Goal: Connect with others: Connect with others

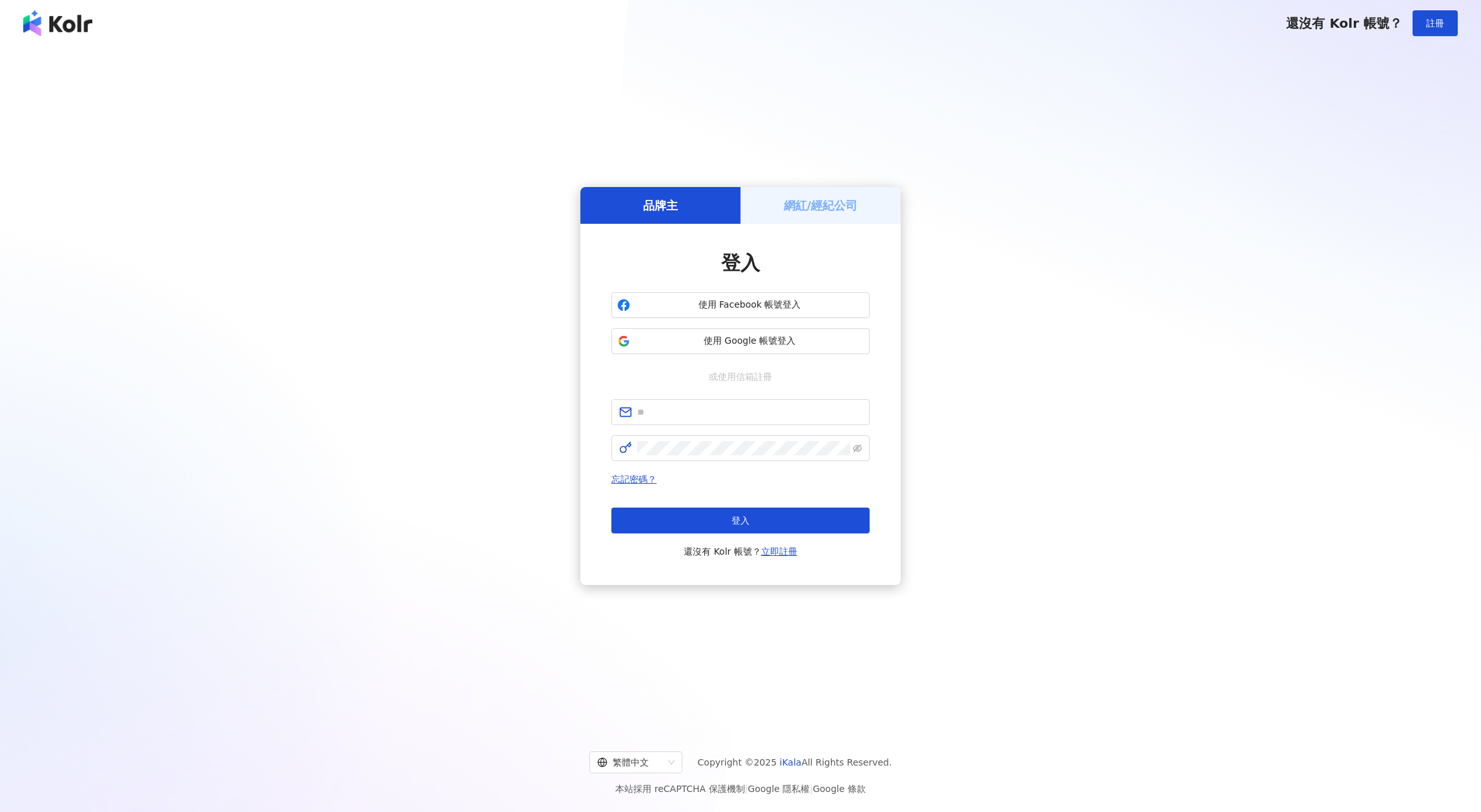
click at [801, 200] on h5 "網紅/經紀公司" at bounding box center [820, 205] width 74 height 16
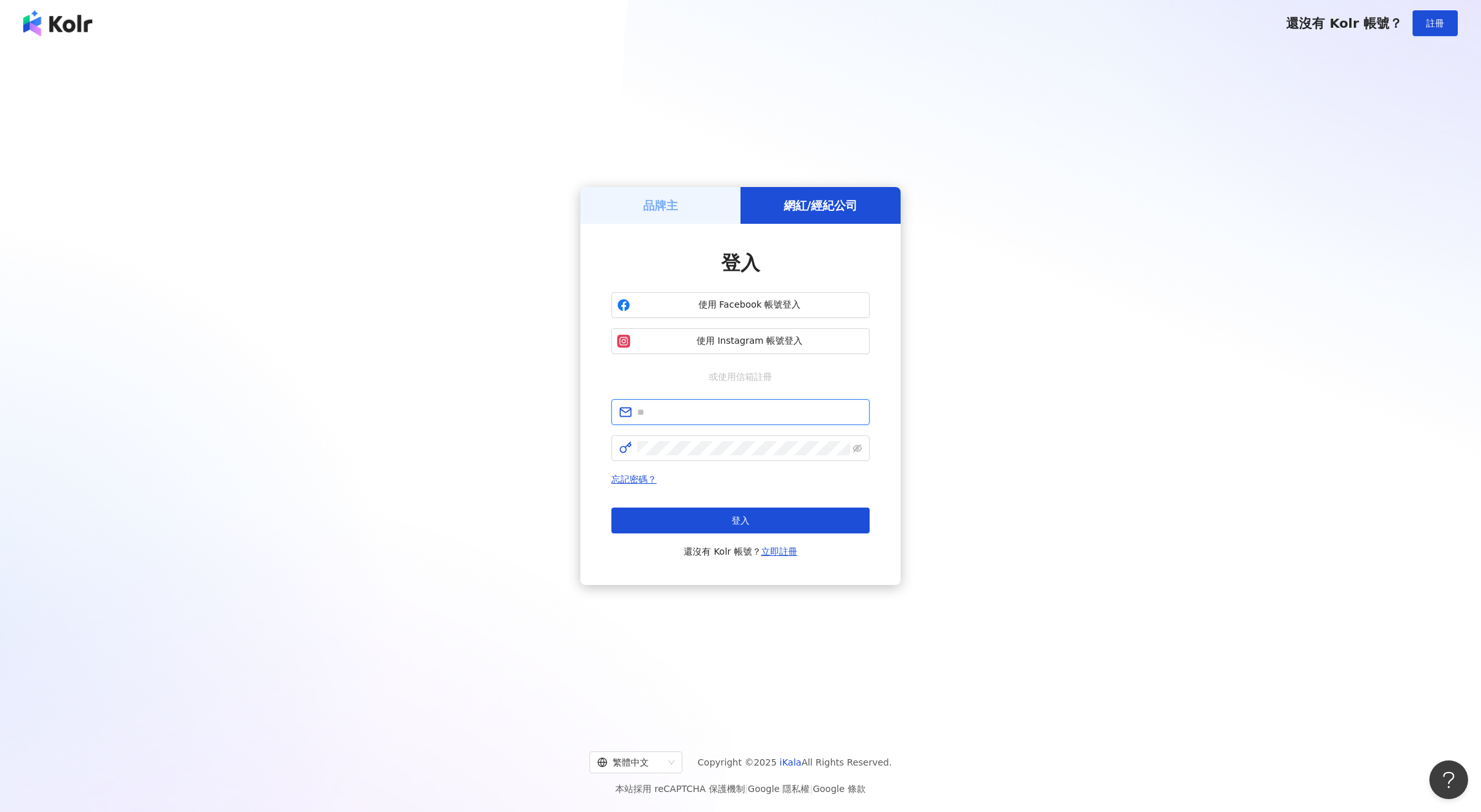
click at [756, 418] on input "text" at bounding box center [749, 413] width 225 height 14
type input "**********"
click button "登入" at bounding box center [740, 520] width 258 height 26
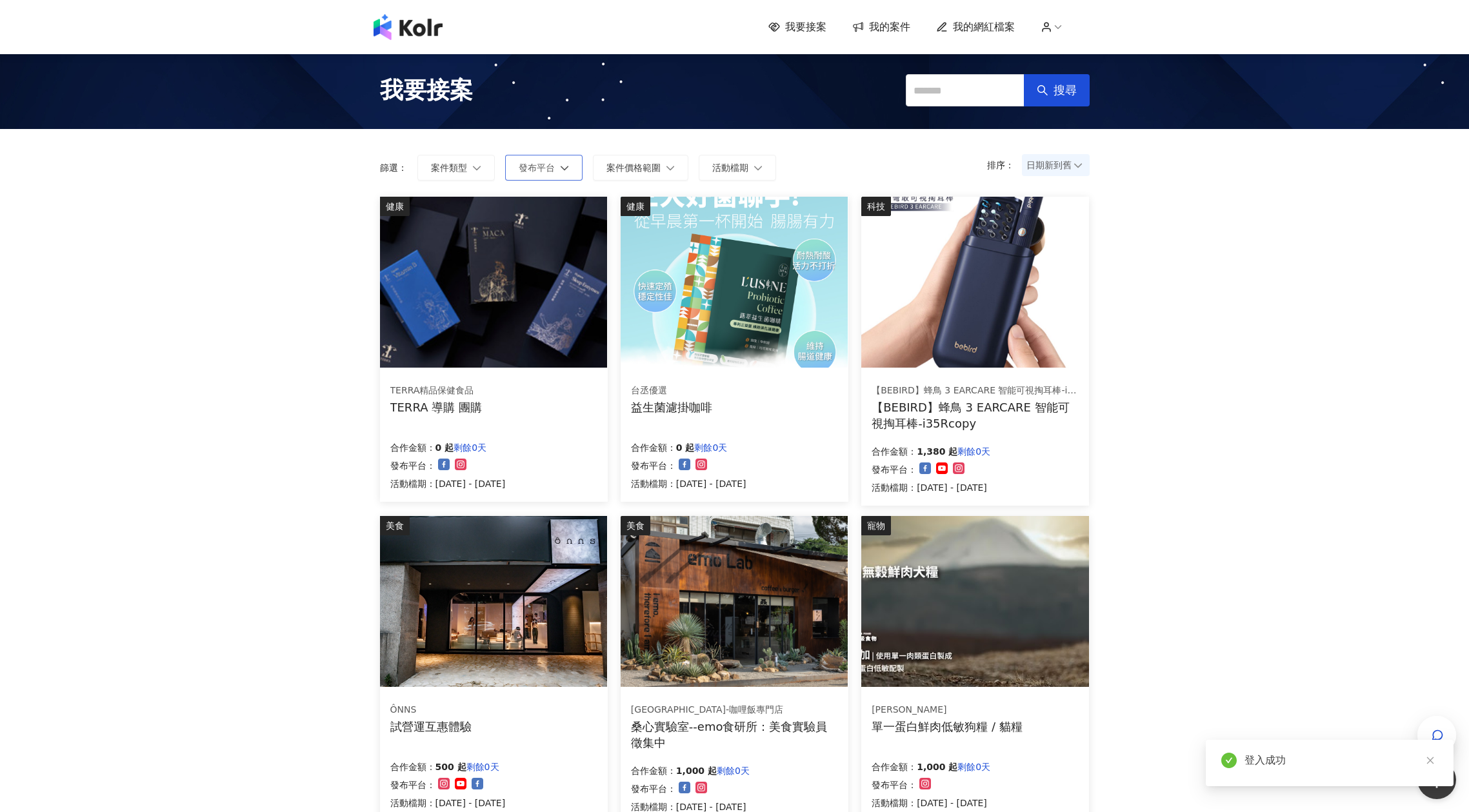
click at [562, 173] on button "發布平台" at bounding box center [544, 168] width 78 height 26
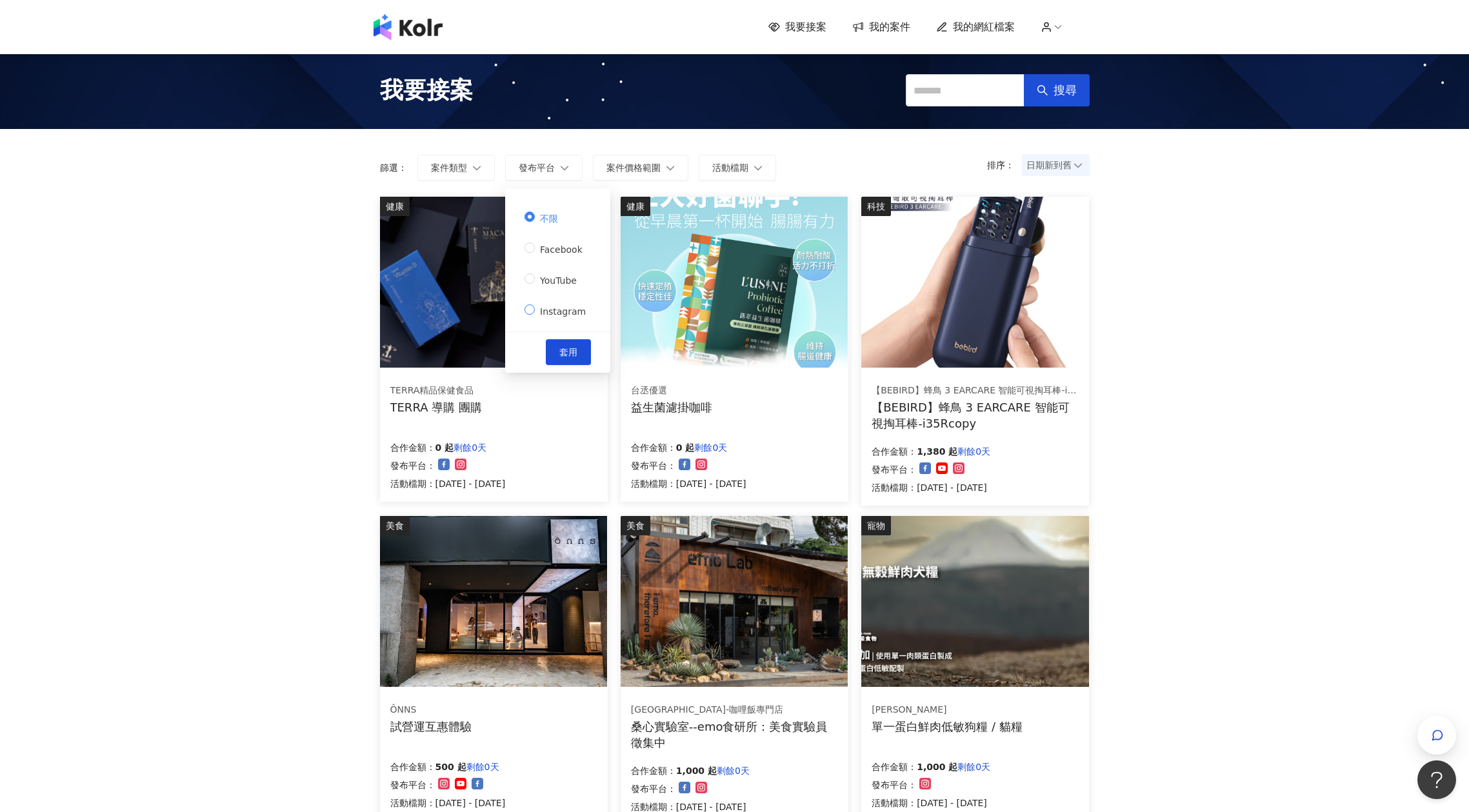
click at [558, 309] on span "Instagram" at bounding box center [563, 312] width 56 height 11
click at [562, 340] on button "套用" at bounding box center [568, 352] width 45 height 26
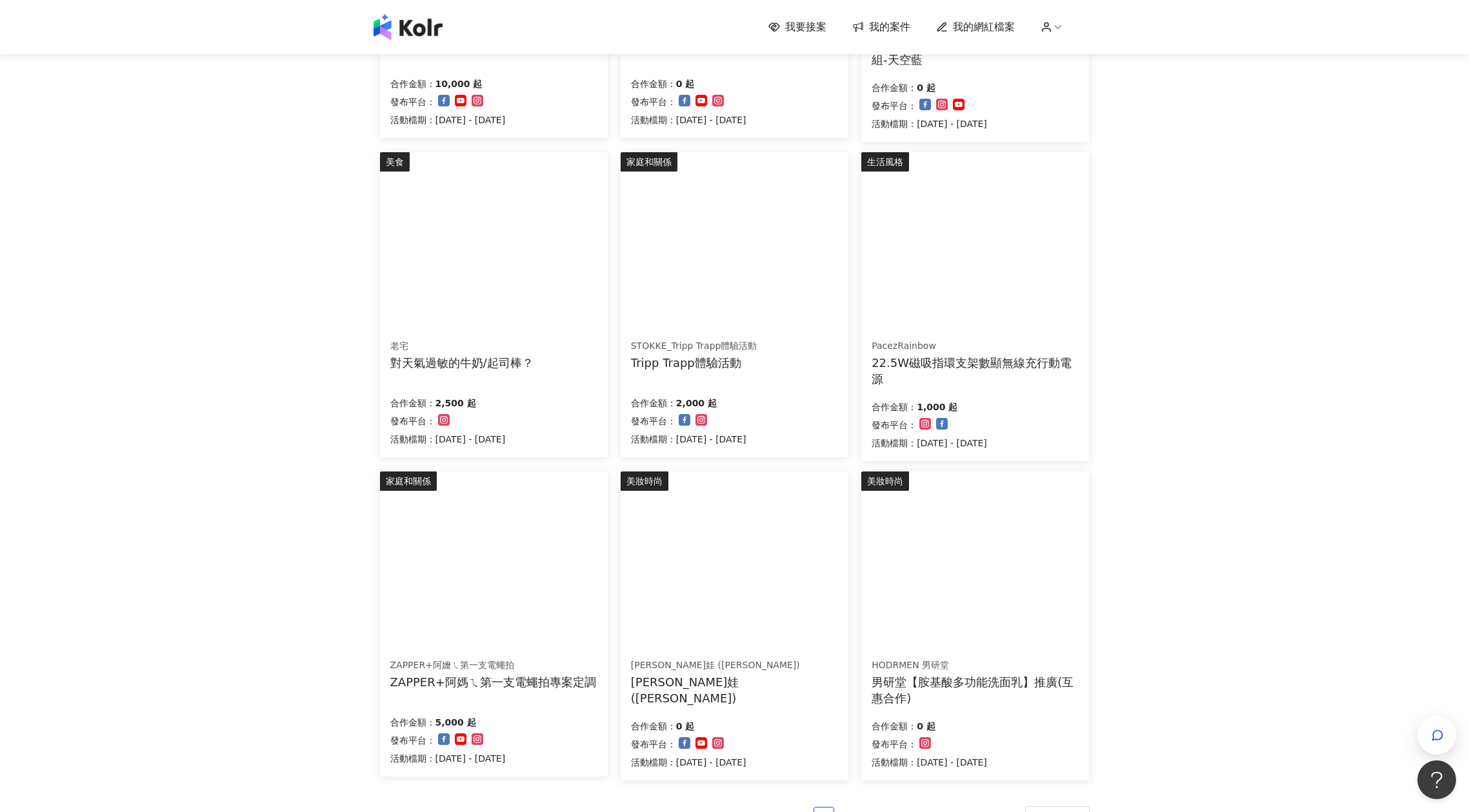
scroll to position [488, 0]
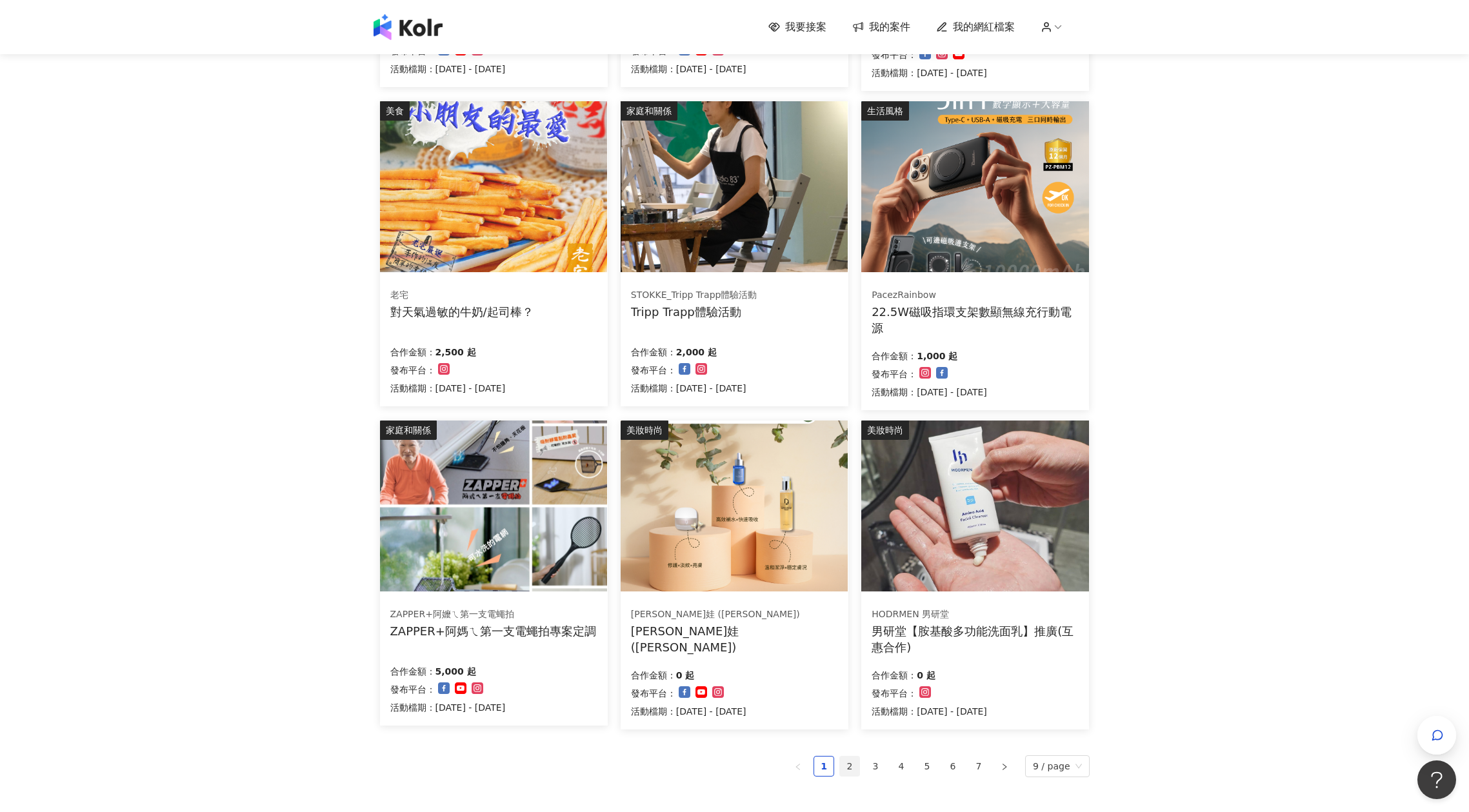
click at [854, 764] on link "2" at bounding box center [850, 766] width 19 height 19
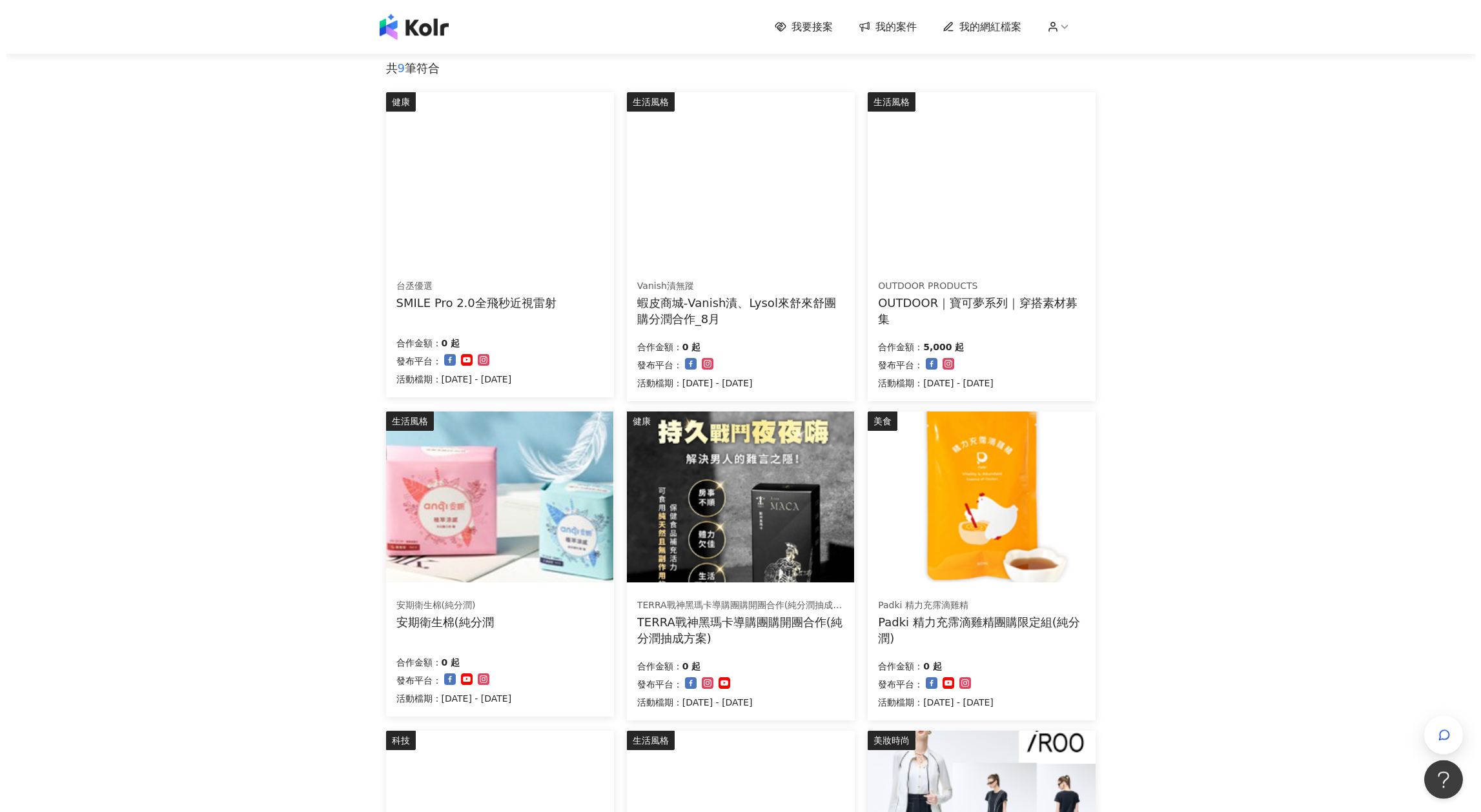
scroll to position [139, 0]
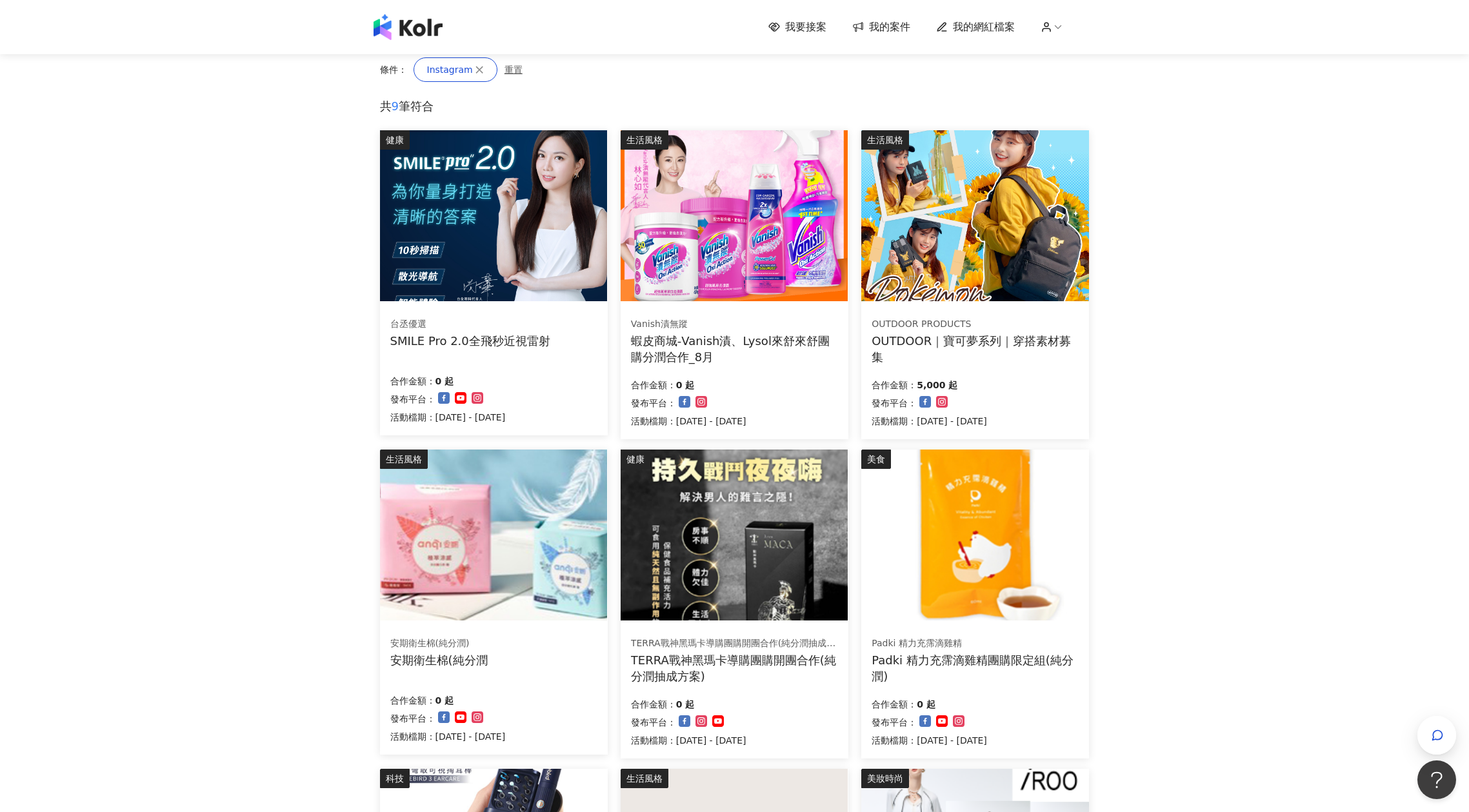
click at [506, 384] on div "合作金額： 0 起" at bounding box center [448, 380] width 116 height 18
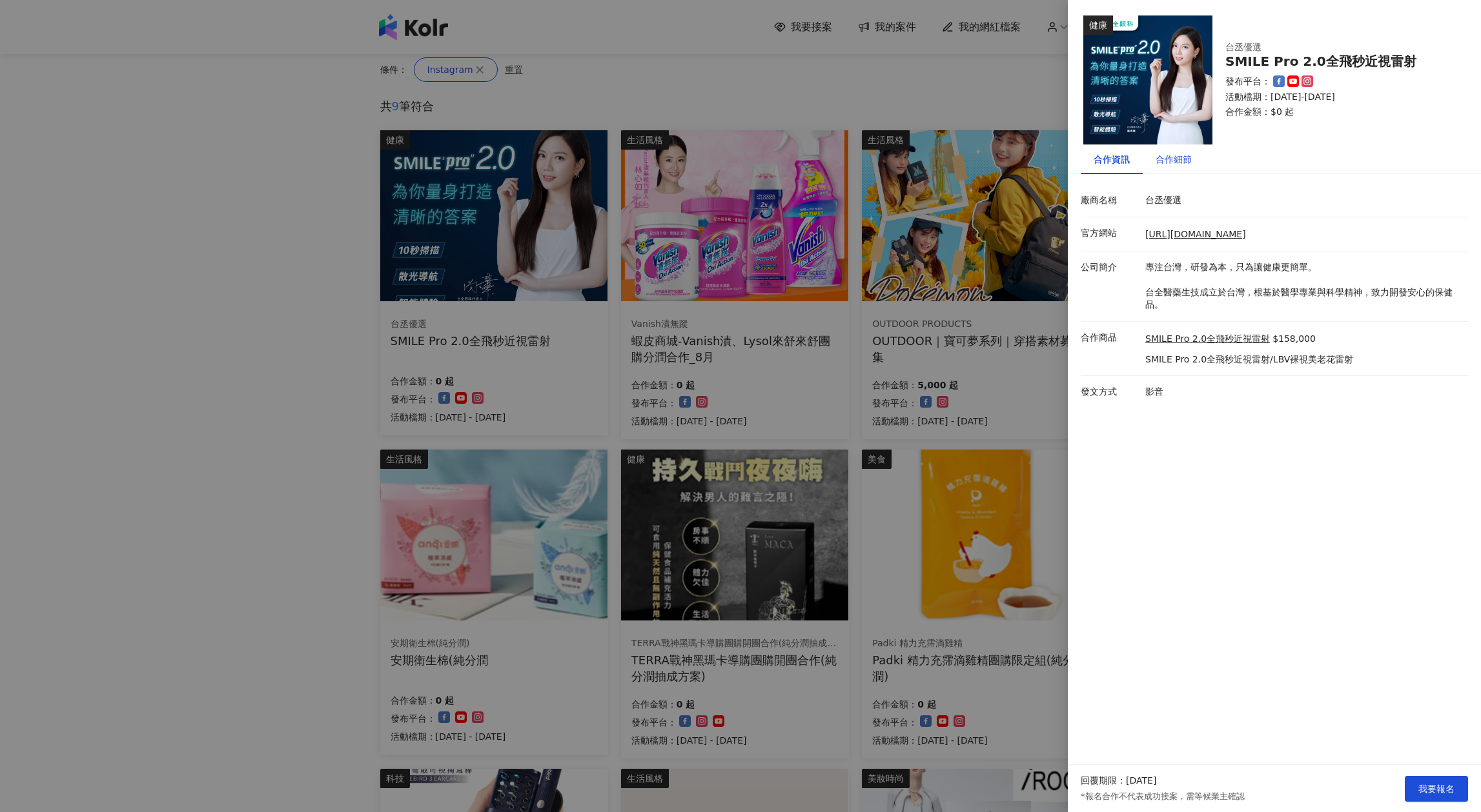
click at [1171, 160] on div "合作細節" at bounding box center [1173, 160] width 36 height 14
